Goal: Task Accomplishment & Management: Use online tool/utility

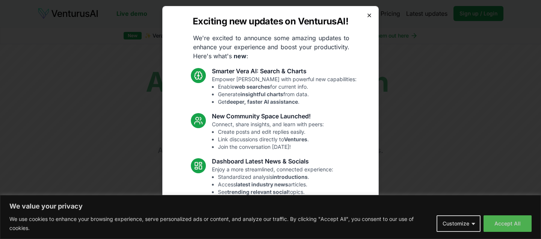
click at [370, 14] on icon "button" at bounding box center [369, 15] width 3 height 3
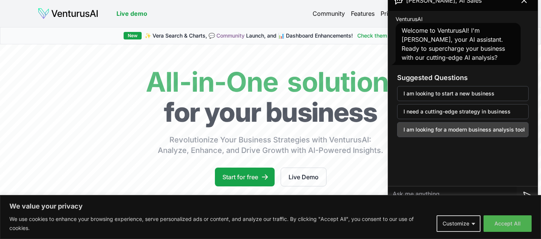
click at [513, 129] on button "I am looking for a modern business analysis tool" at bounding box center [462, 129] width 131 height 15
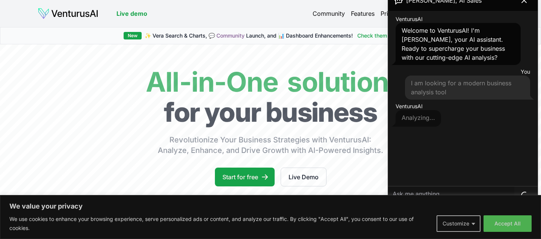
click at [467, 228] on button "Customize" at bounding box center [458, 223] width 44 height 17
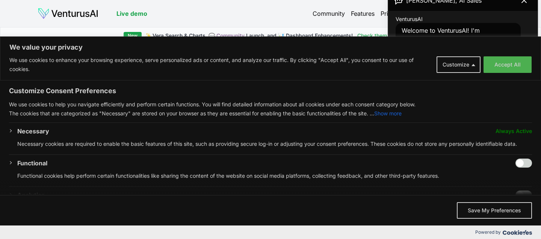
scroll to position [7, 0]
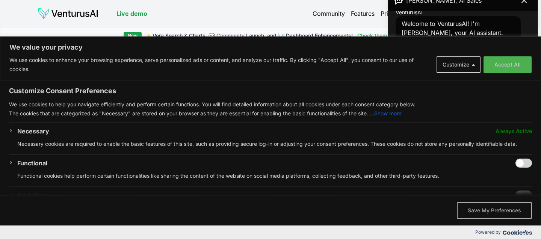
click at [478, 205] on button "Save My Preferences" at bounding box center [494, 210] width 75 height 17
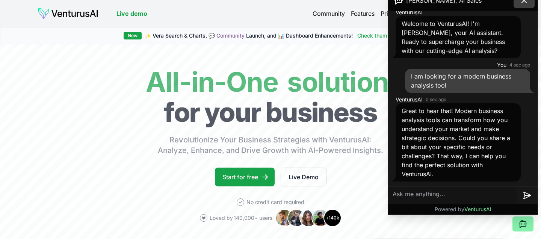
click at [525, 3] on icon at bounding box center [523, 0] width 9 height 9
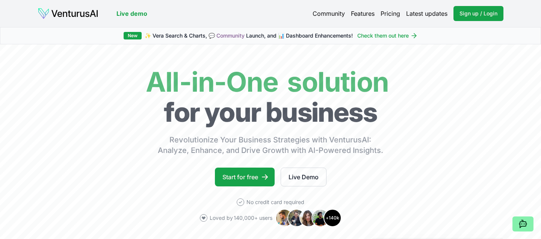
click at [392, 12] on link "Pricing" at bounding box center [390, 13] width 20 height 9
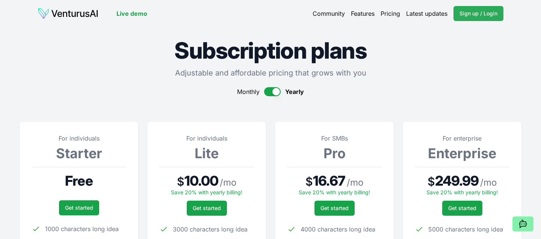
click at [462, 15] on span "Sign up / Login" at bounding box center [478, 14] width 38 height 8
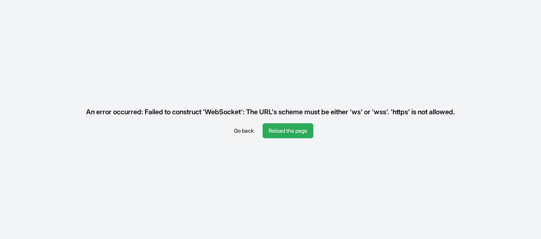
click at [300, 134] on button "Reload the page" at bounding box center [287, 130] width 51 height 15
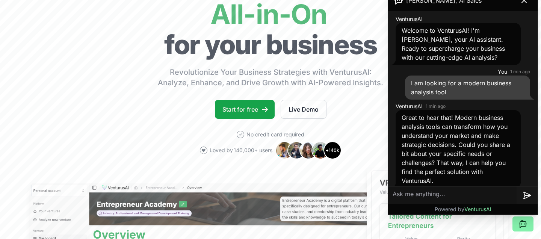
scroll to position [7, 0]
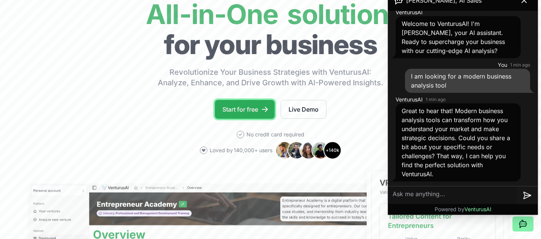
click at [241, 110] on link "Start for free" at bounding box center [245, 109] width 60 height 19
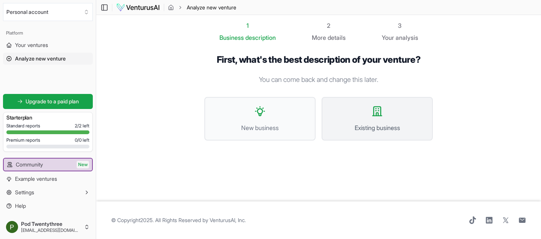
click at [377, 116] on icon at bounding box center [377, 111] width 12 height 12
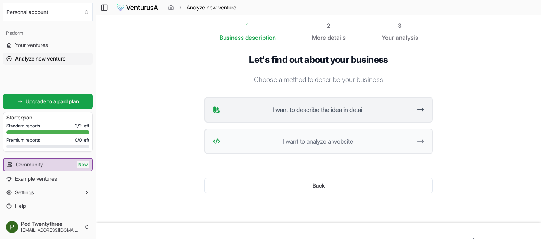
click at [373, 111] on span "I want to describe the idea in detail" at bounding box center [317, 109] width 188 height 9
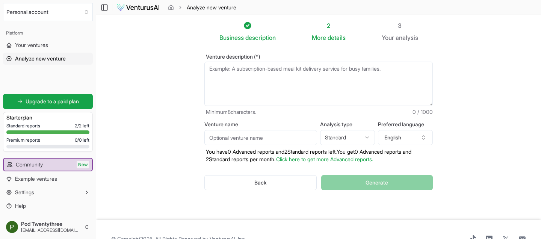
click at [355, 91] on textarea "Venture description (*)" at bounding box center [318, 84] width 228 height 44
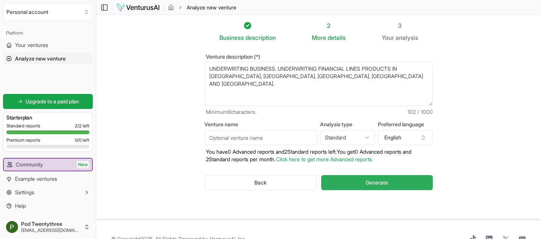
type textarea "UNDERWRITING BUSINESS. UNDERWRITING FINANCIAL LINES PRODUCTS IN UK, EUROPE, ISR…"
click at [393, 179] on button "Generate" at bounding box center [377, 182] width 112 height 15
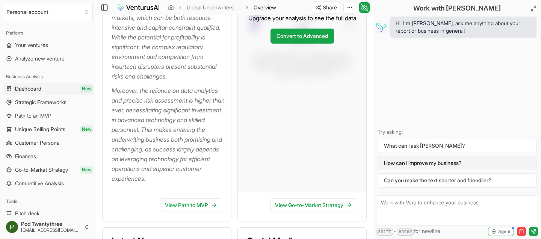
scroll to position [283, 0]
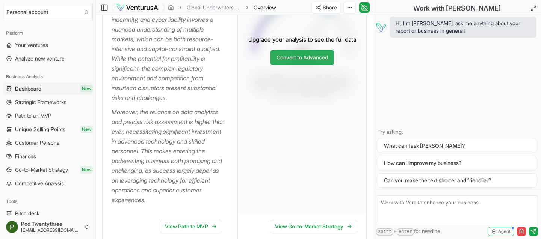
click at [313, 54] on link "Convert to Advanced" at bounding box center [301, 57] width 63 height 15
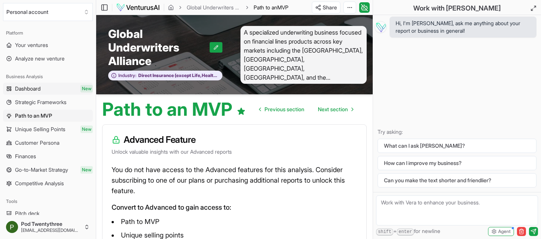
click at [37, 90] on span "Dashboard" at bounding box center [28, 89] width 26 height 8
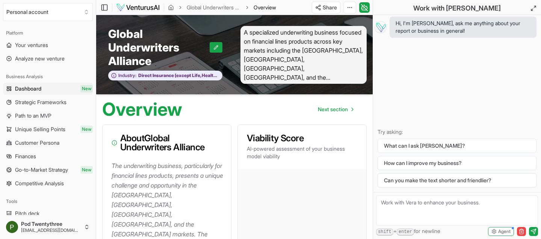
click at [35, 91] on span "Dashboard" at bounding box center [28, 89] width 26 height 8
click at [36, 103] on span "Strategic Frameworks" at bounding box center [40, 102] width 51 height 8
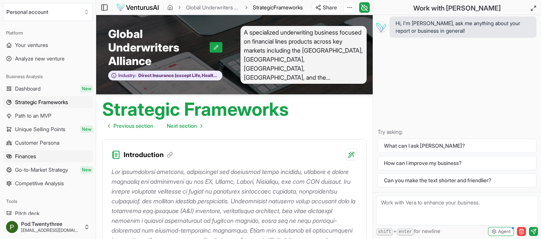
click at [25, 155] on span "Finances" at bounding box center [25, 156] width 21 height 8
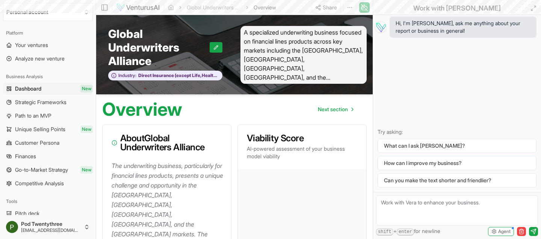
scroll to position [283, 0]
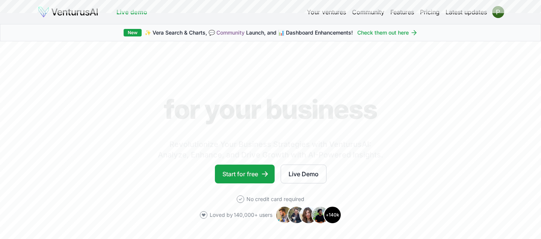
scroll to position [65, 0]
